Goal: Task Accomplishment & Management: Use online tool/utility

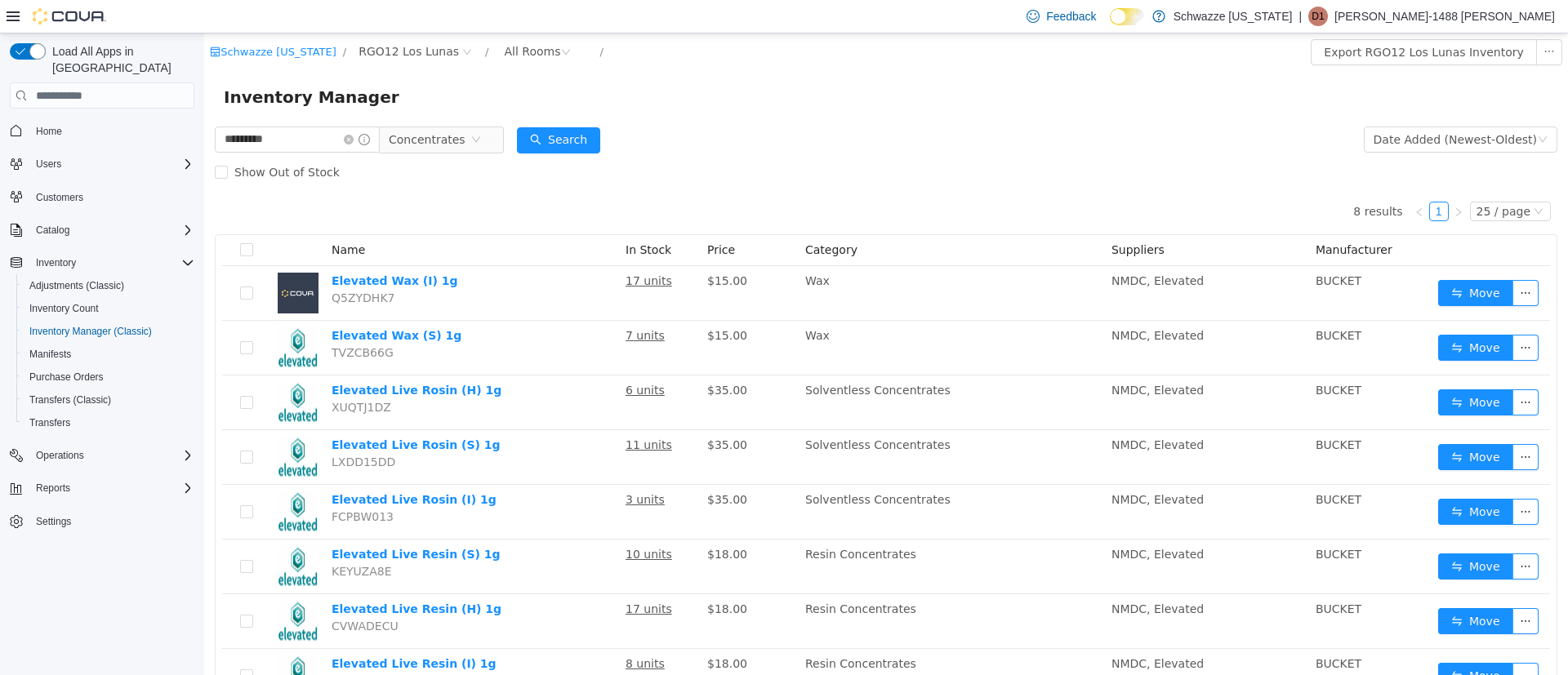
scroll to position [75, 0]
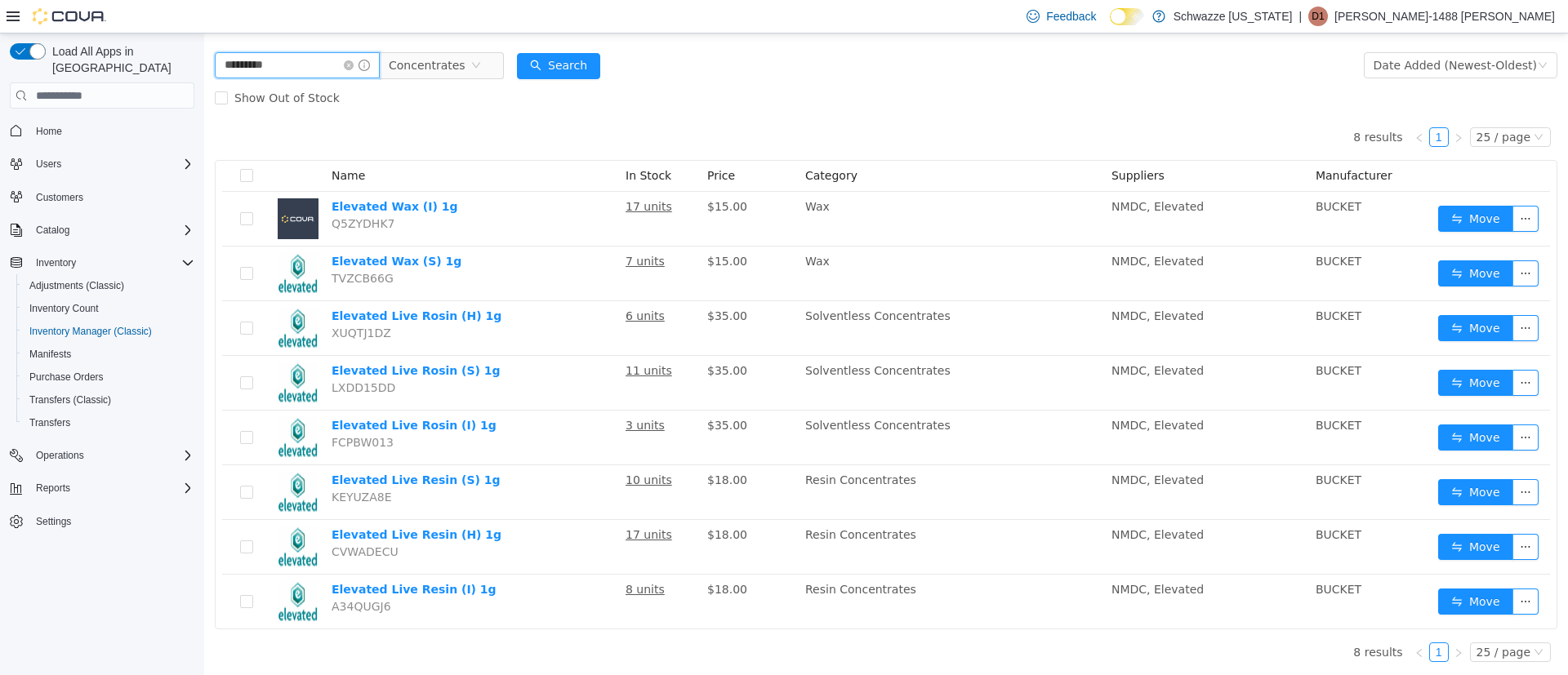
click at [292, 63] on input "********" at bounding box center [296, 65] width 165 height 26
type input "*"
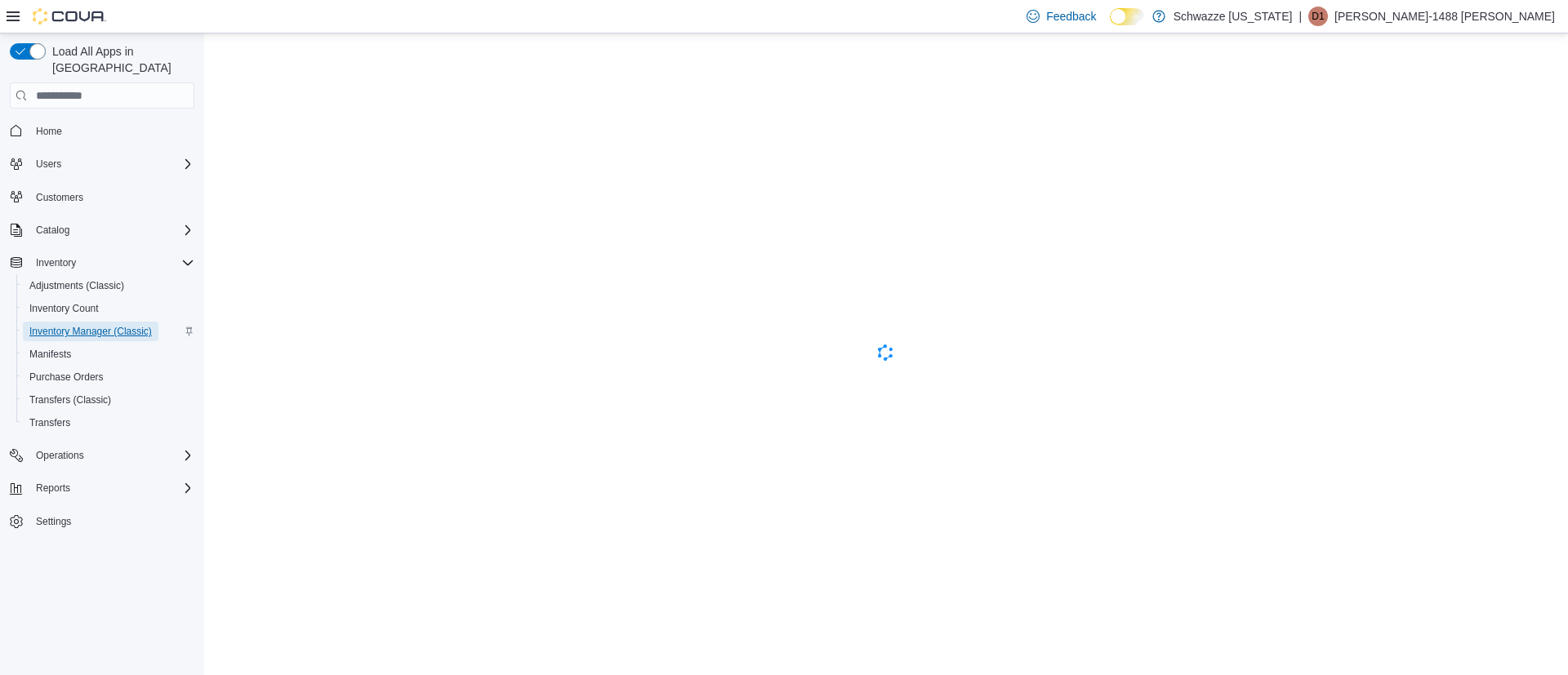
click at [77, 325] on span "Inventory Manager (Classic)" at bounding box center [91, 331] width 123 height 13
click at [120, 325] on span "Inventory Manager (Classic)" at bounding box center [91, 331] width 123 height 13
click at [90, 279] on span "Adjustments (Classic)" at bounding box center [77, 285] width 94 height 13
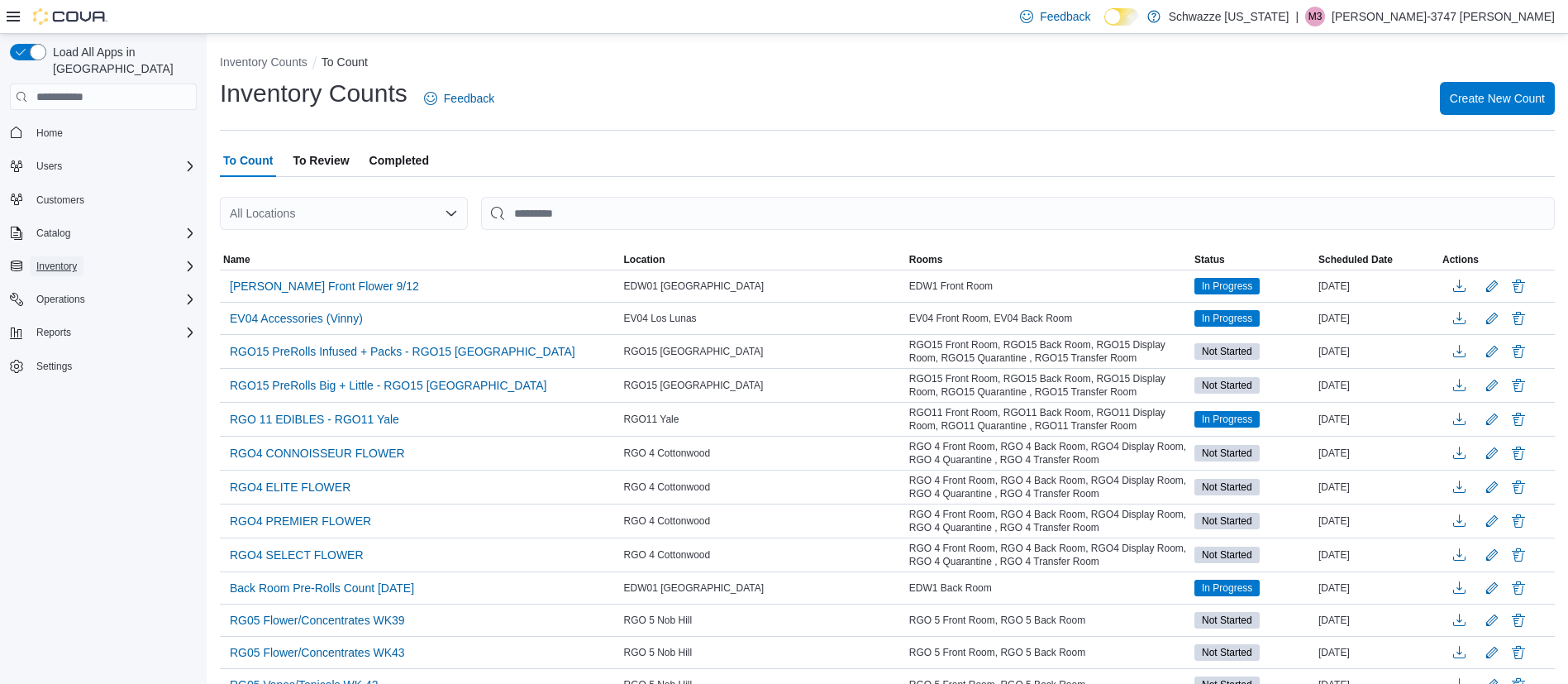
click at [62, 260] on span "Inventory" at bounding box center [56, 266] width 41 height 14
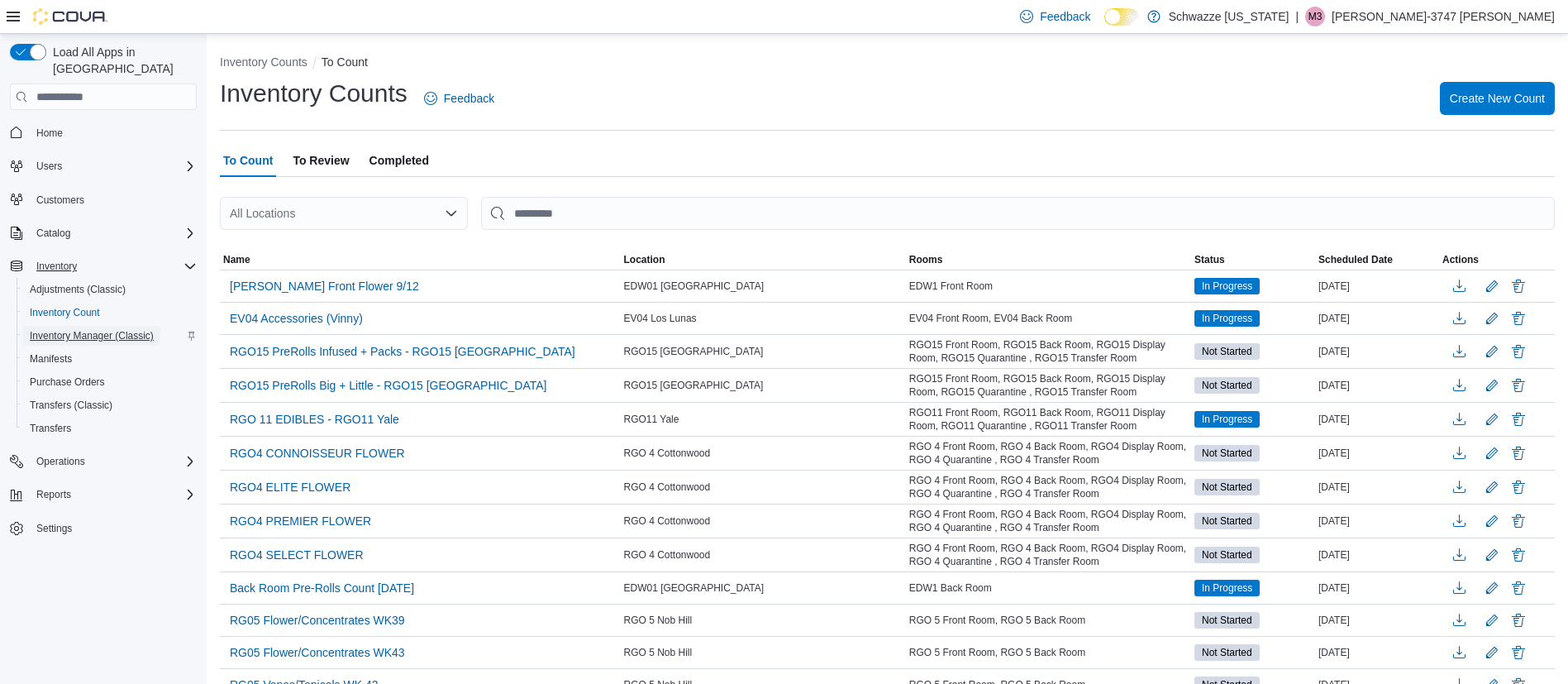
click at [82, 329] on span "Inventory Manager (Classic)" at bounding box center [92, 335] width 124 height 14
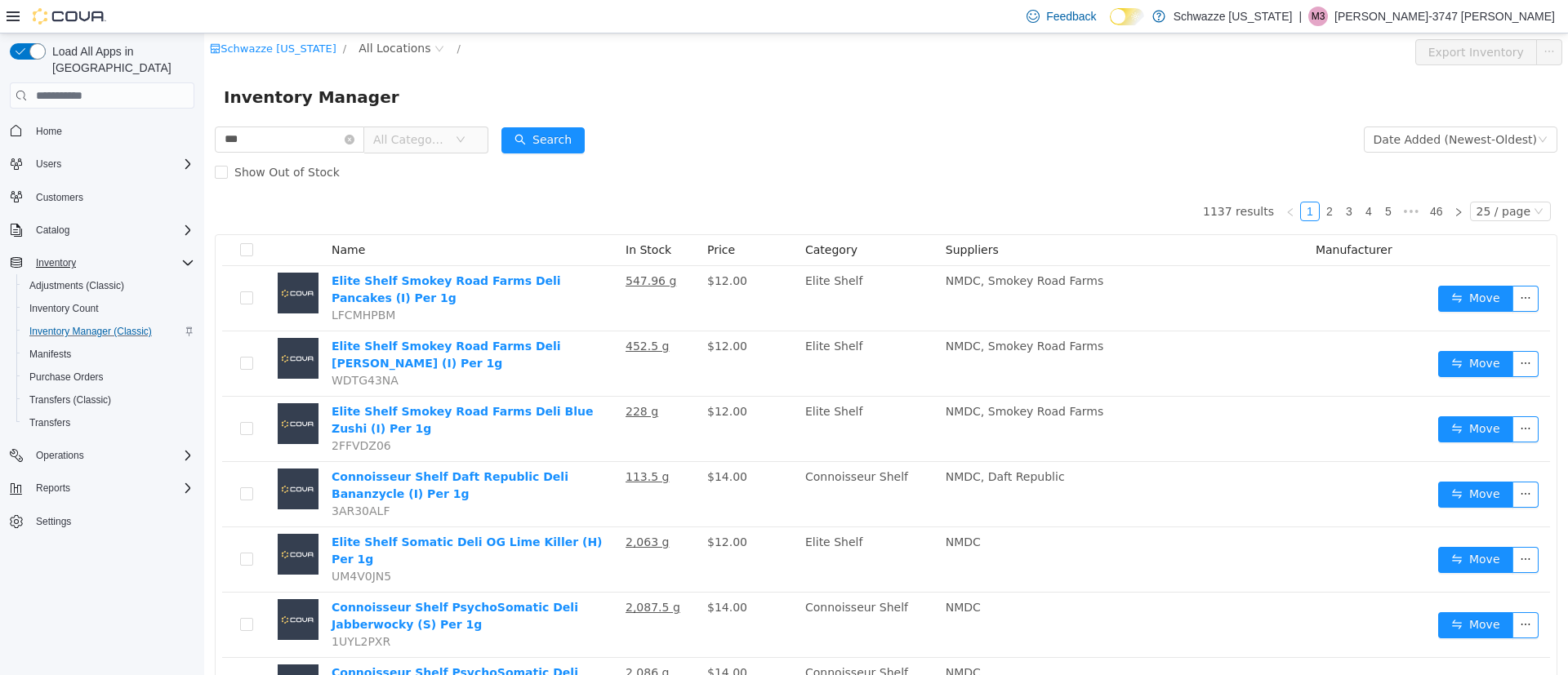
type input "******"
click at [560, 141] on button "Search" at bounding box center [543, 140] width 84 height 26
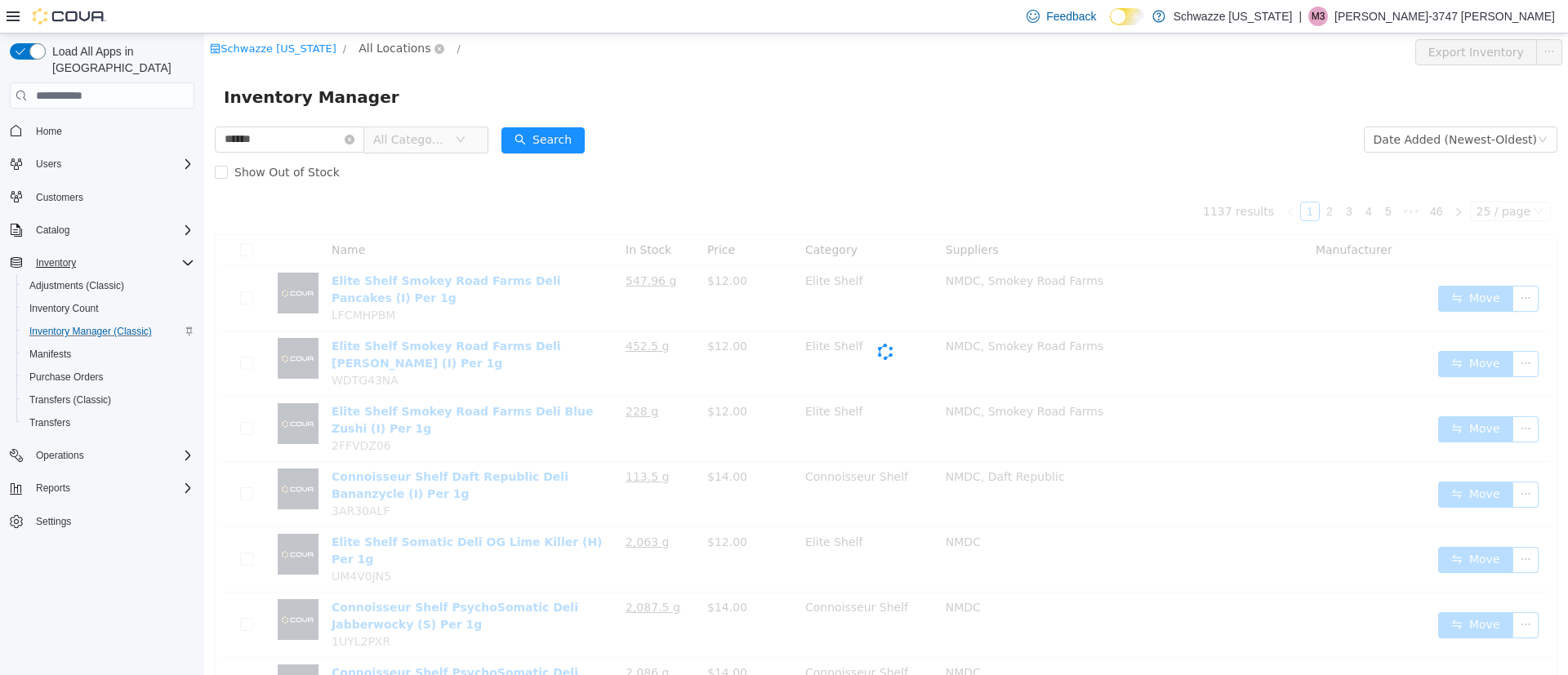
click at [400, 50] on span "All Locations" at bounding box center [394, 48] width 72 height 18
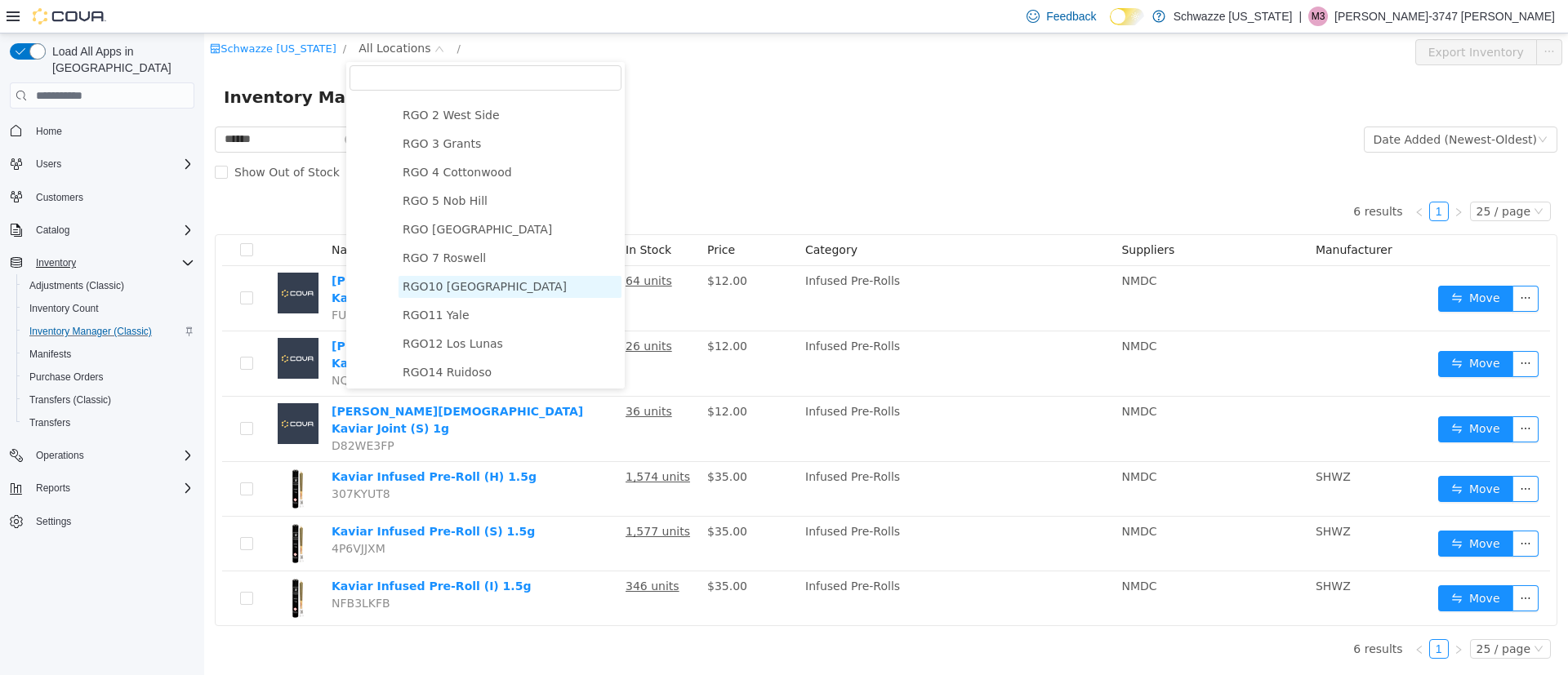
scroll to position [612, 0]
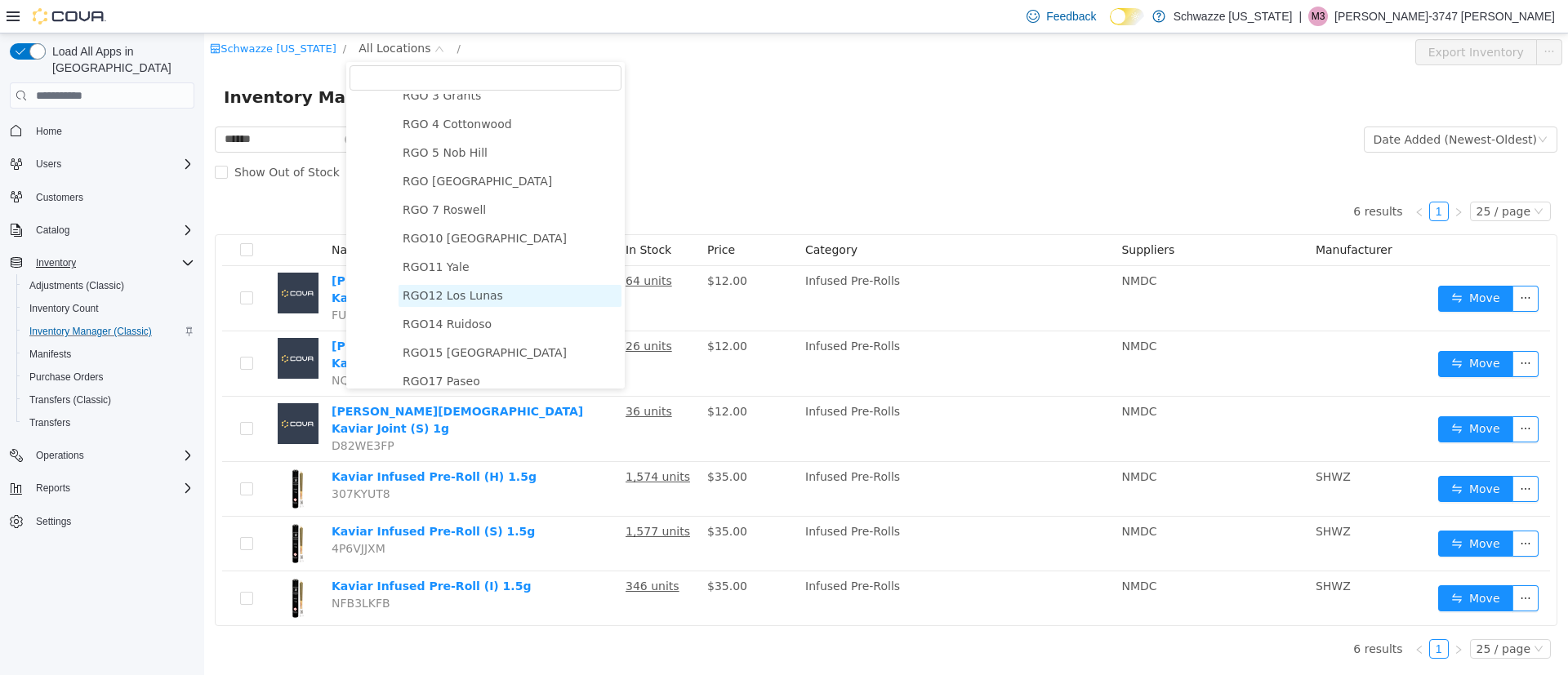
click at [444, 302] on span "RGO12 Los Lunas" at bounding box center [452, 295] width 101 height 13
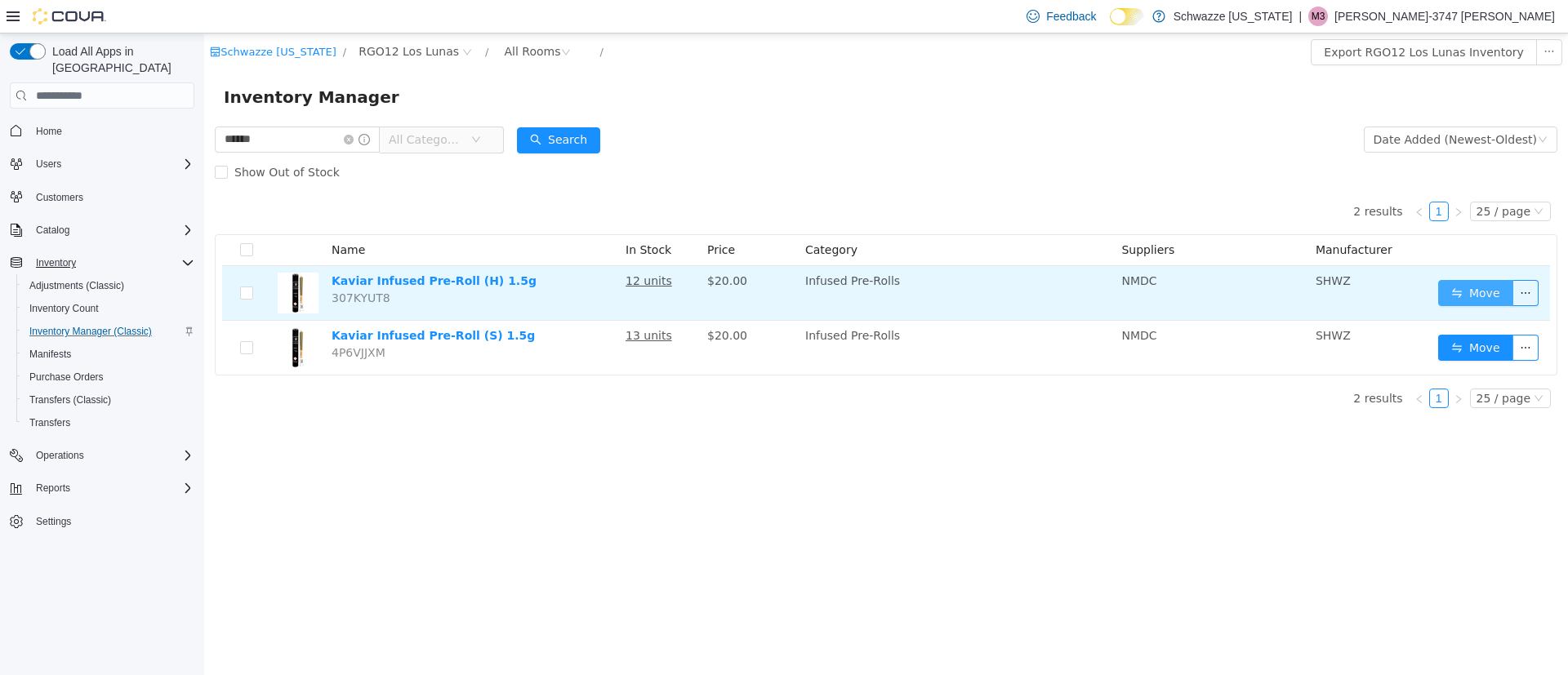
click at [1476, 298] on button "Move" at bounding box center [1475, 293] width 75 height 26
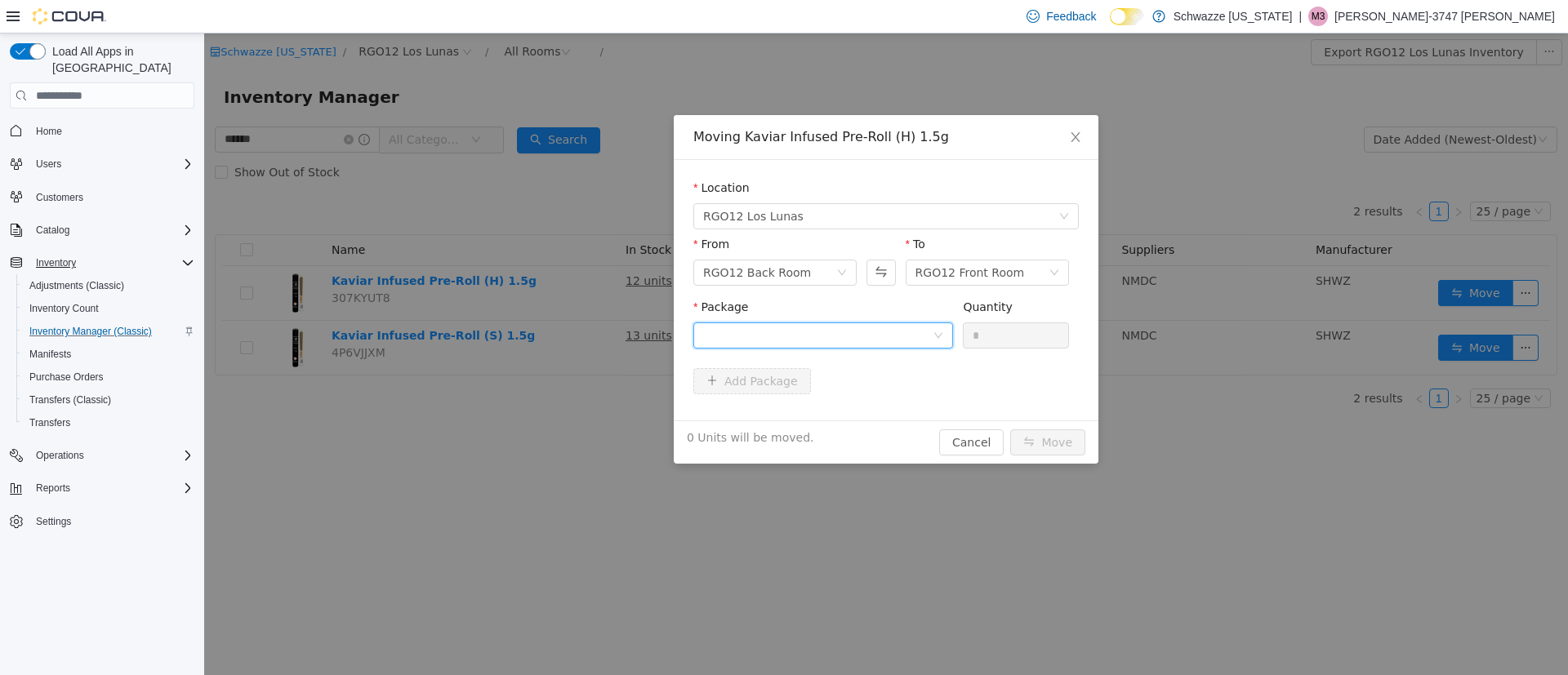
click at [740, 333] on div at bounding box center [818, 335] width 230 height 25
click at [769, 412] on span "Quantity : 10 Units" at bounding box center [753, 412] width 100 height 13
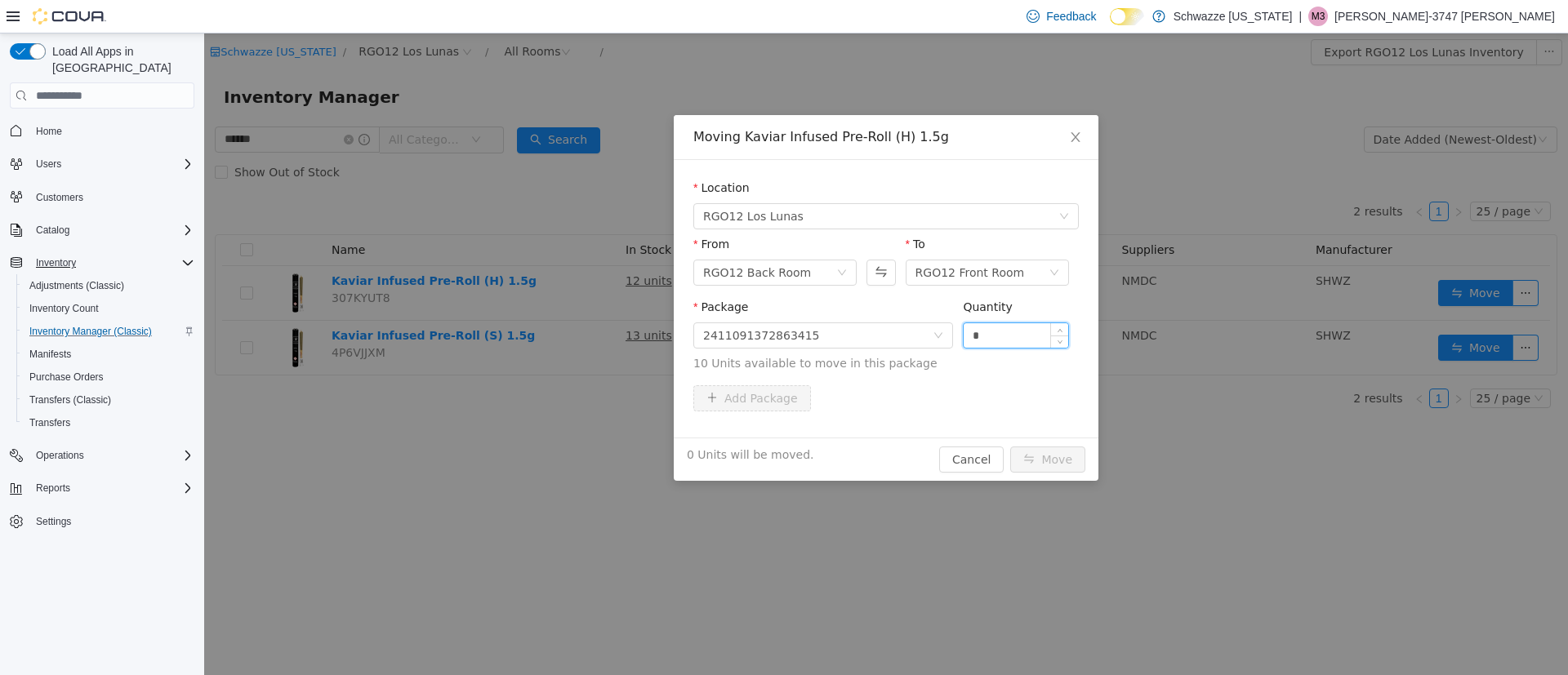
click at [966, 333] on input "*" at bounding box center [1015, 335] width 104 height 25
type input "**"
click at [1067, 450] on div "10 Units will be moved. Cancel Move" at bounding box center [885, 459] width 424 height 44
click at [1067, 450] on button "Move" at bounding box center [1047, 459] width 75 height 26
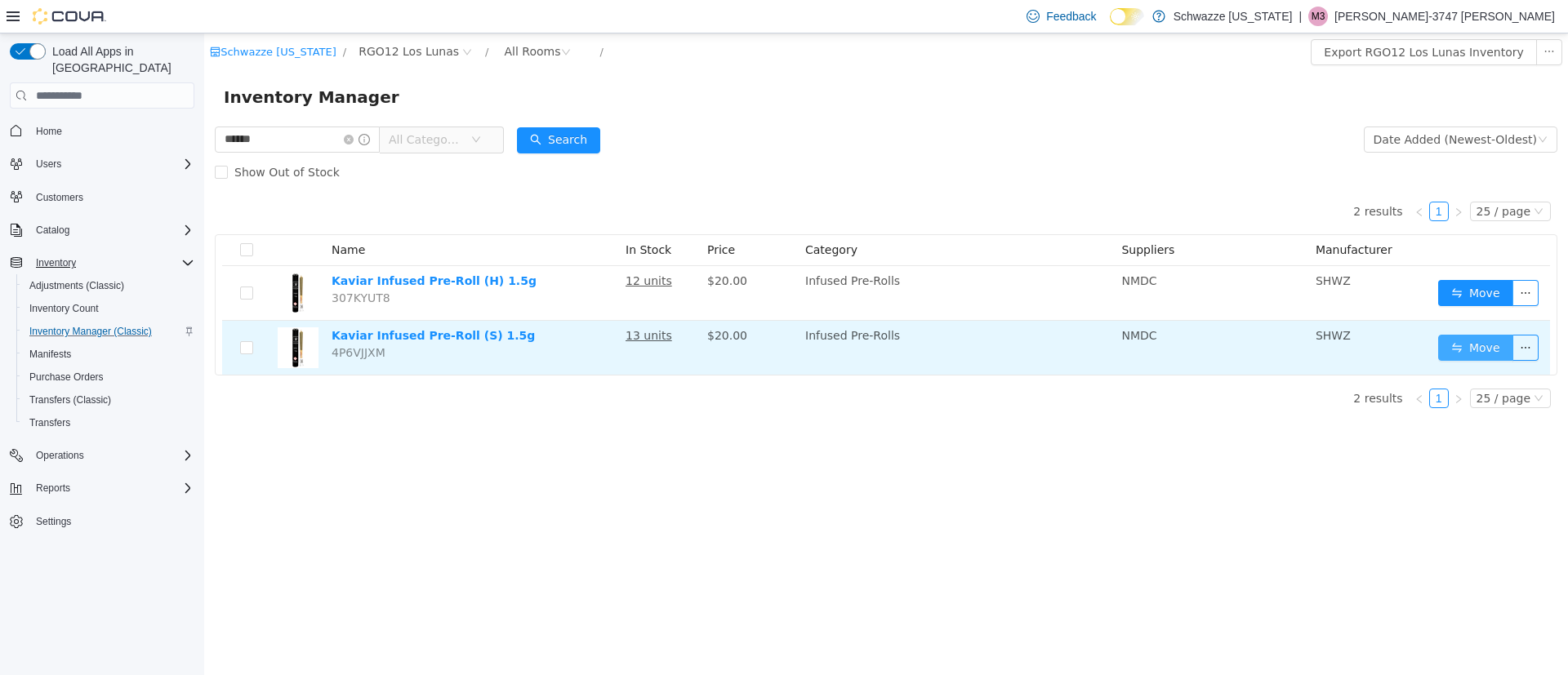
click at [1487, 343] on button "Move" at bounding box center [1475, 347] width 75 height 26
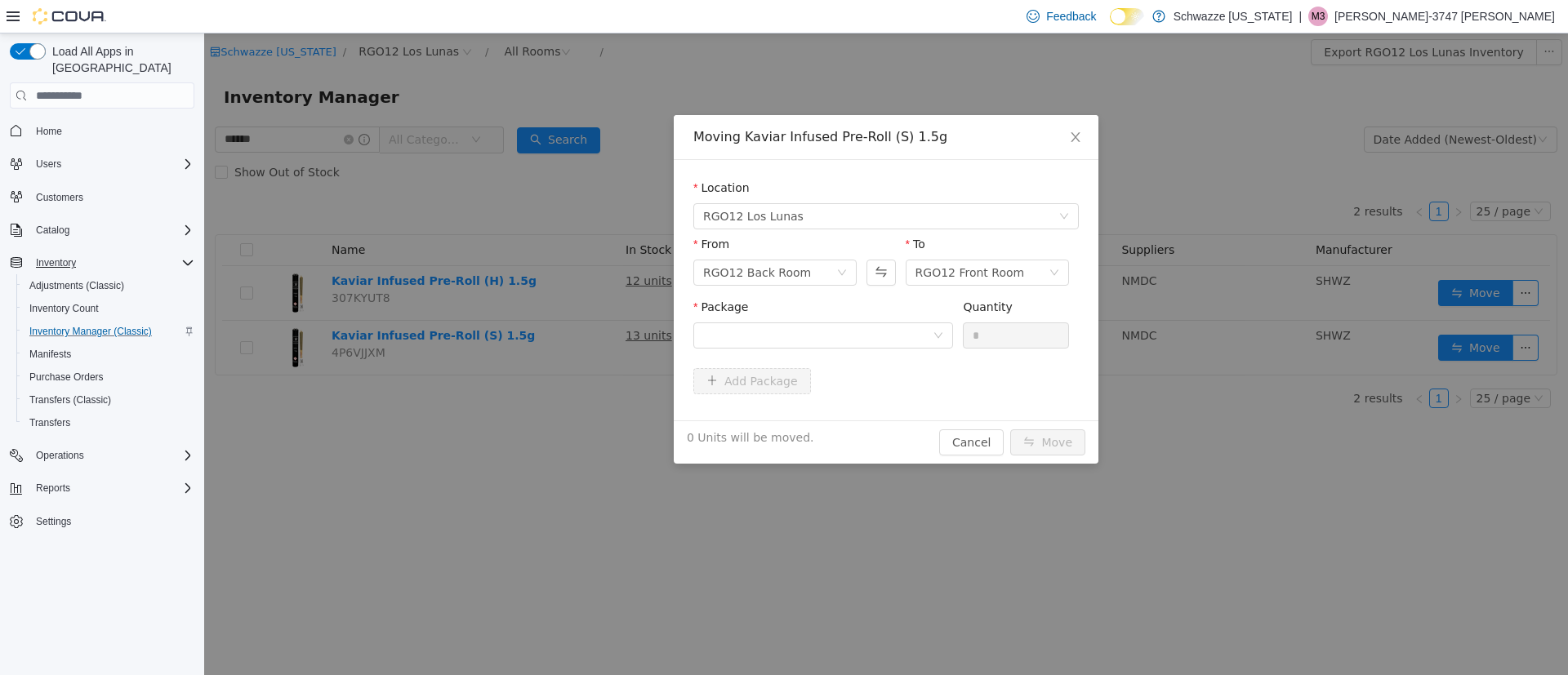
click at [938, 317] on div "Package" at bounding box center [823, 310] width 260 height 24
click at [935, 325] on div at bounding box center [823, 334] width 260 height 26
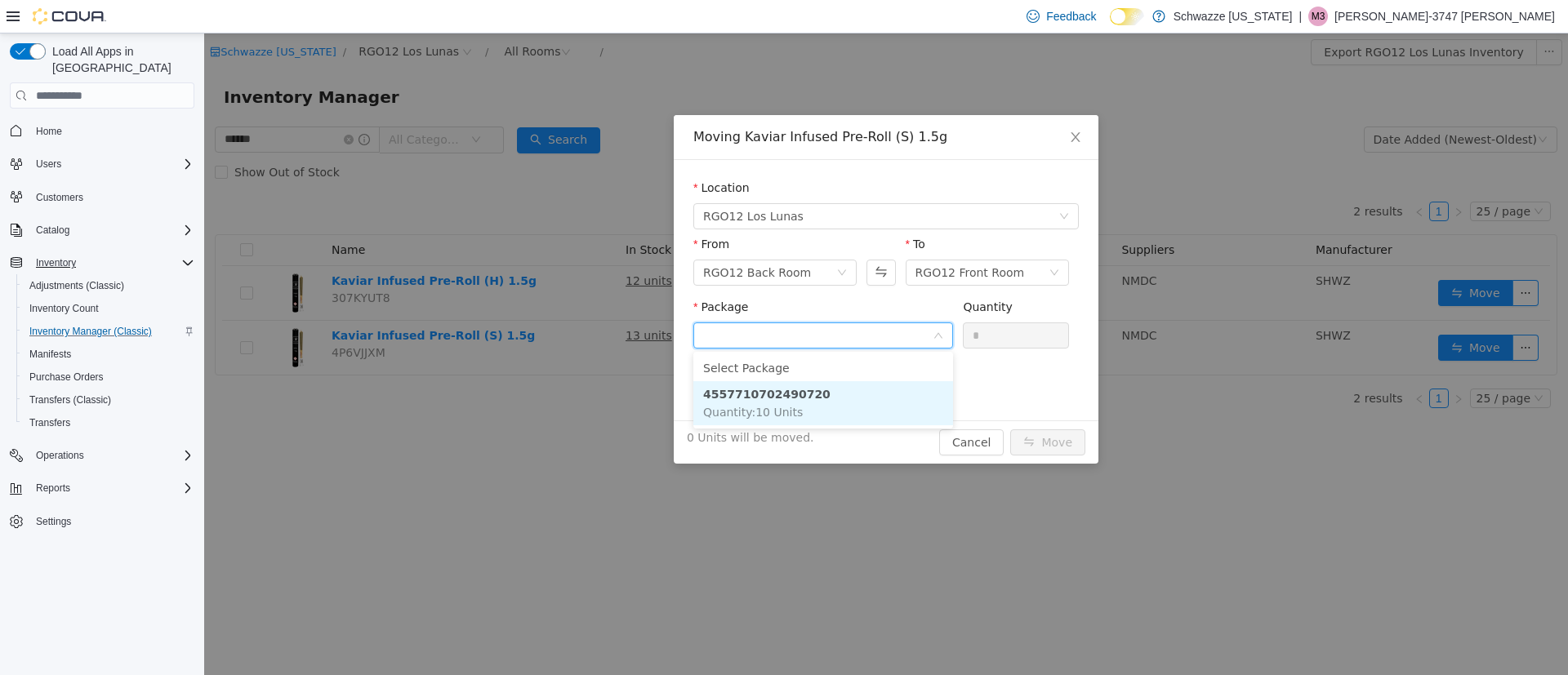
click at [888, 386] on li "4557710702490720 Quantity : 10 Units" at bounding box center [823, 404] width 260 height 44
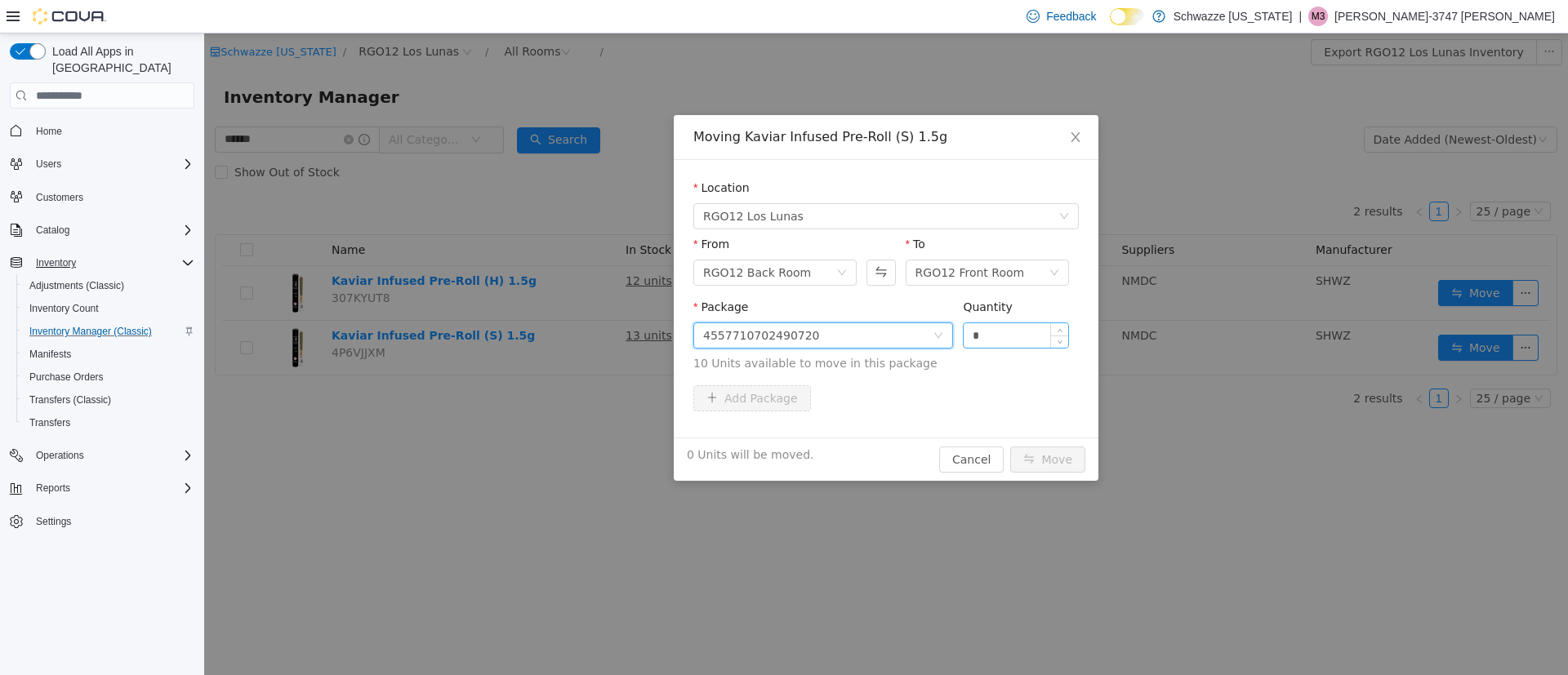
click at [1039, 326] on input "*" at bounding box center [1015, 335] width 104 height 25
type input "**"
click at [1010, 446] on button "Move" at bounding box center [1047, 459] width 75 height 26
